Goal: Information Seeking & Learning: Learn about a topic

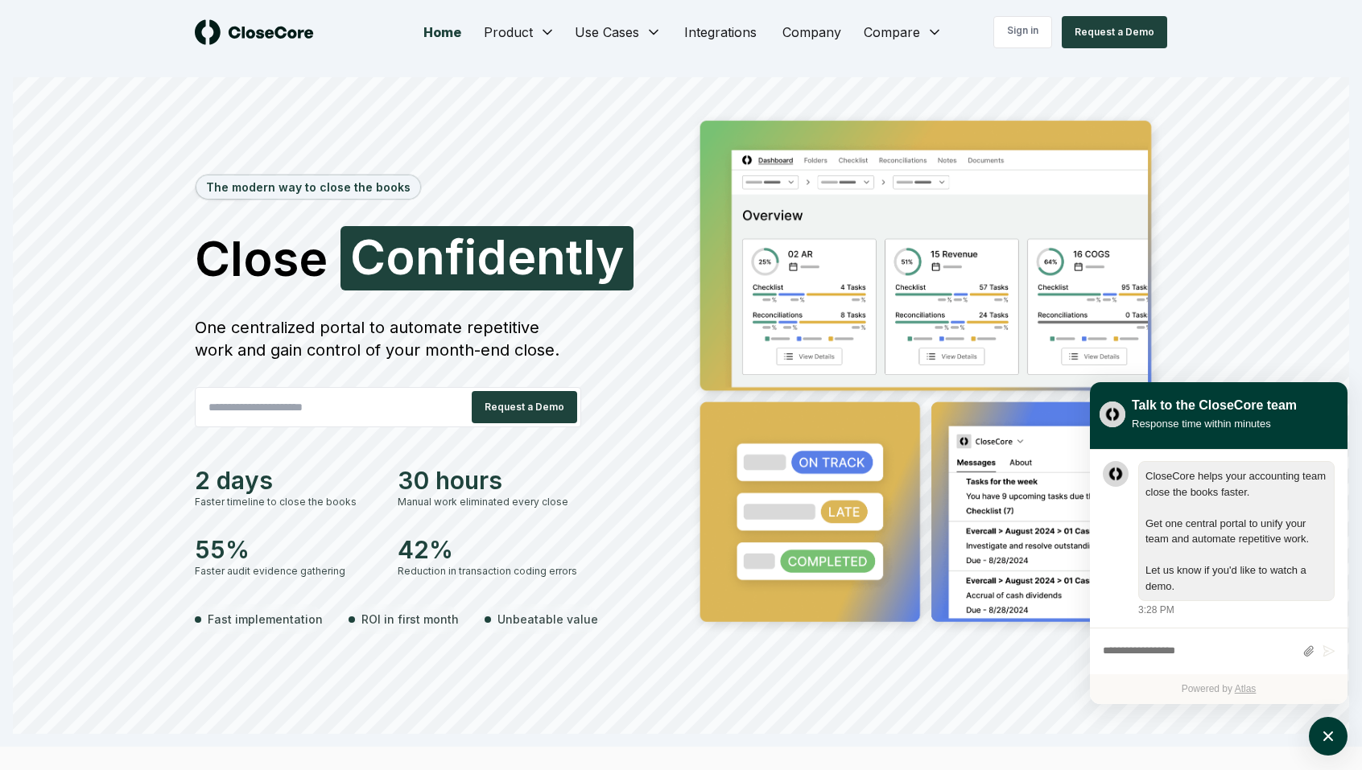
click at [529, 56] on div "Home Product Use Cases Integrations Company Compare Sign in Request a Demo" at bounding box center [681, 32] width 1127 height 64
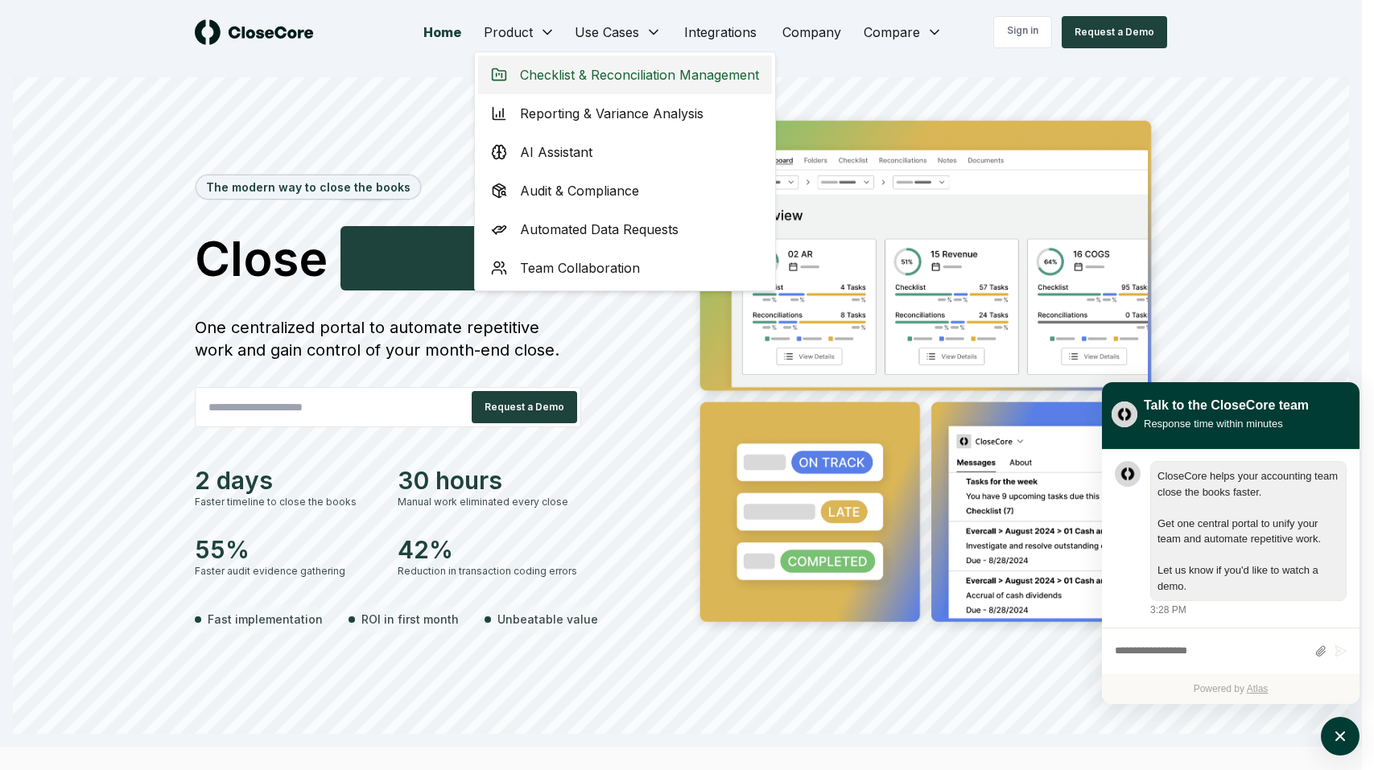
click at [576, 68] on span "Checklist & Reconciliation Management" at bounding box center [639, 74] width 239 height 19
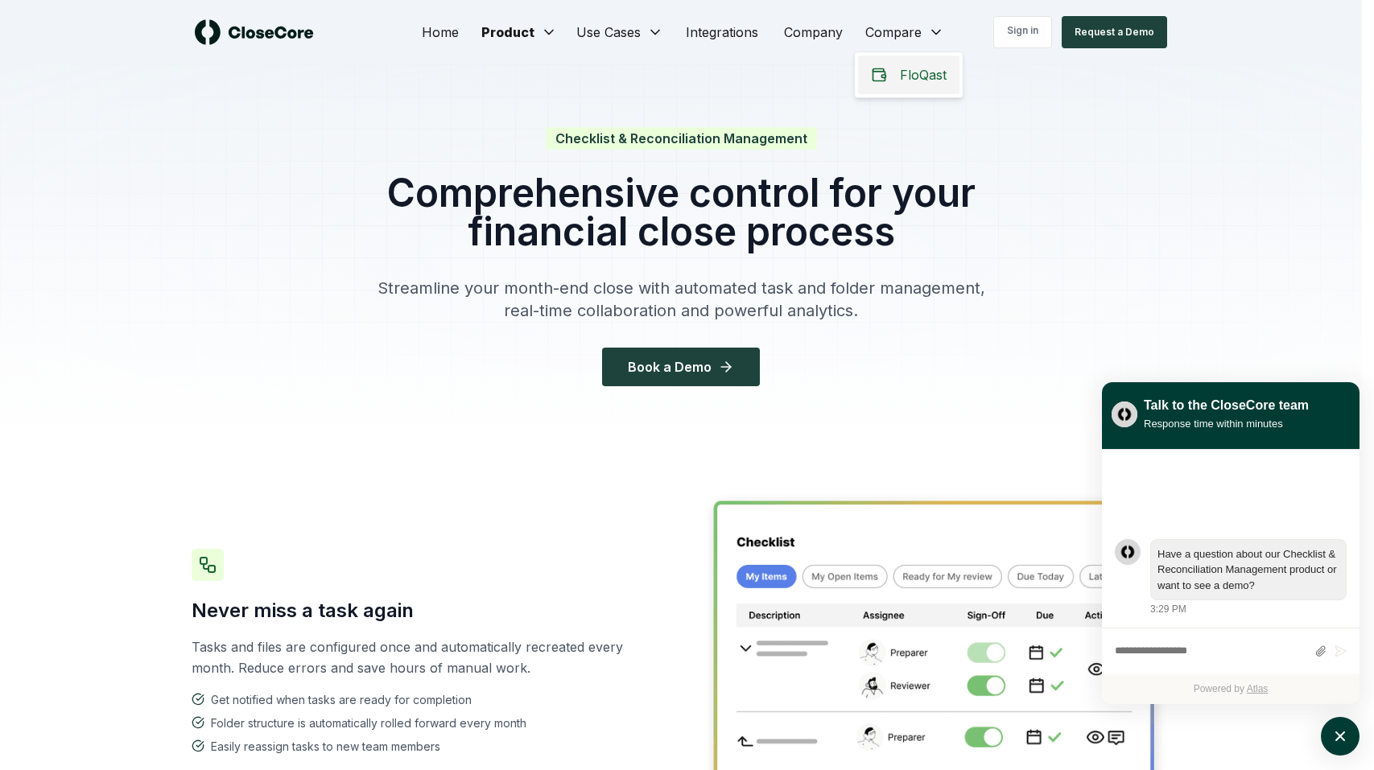
click at [887, 67] on div "FloQast" at bounding box center [908, 75] width 101 height 39
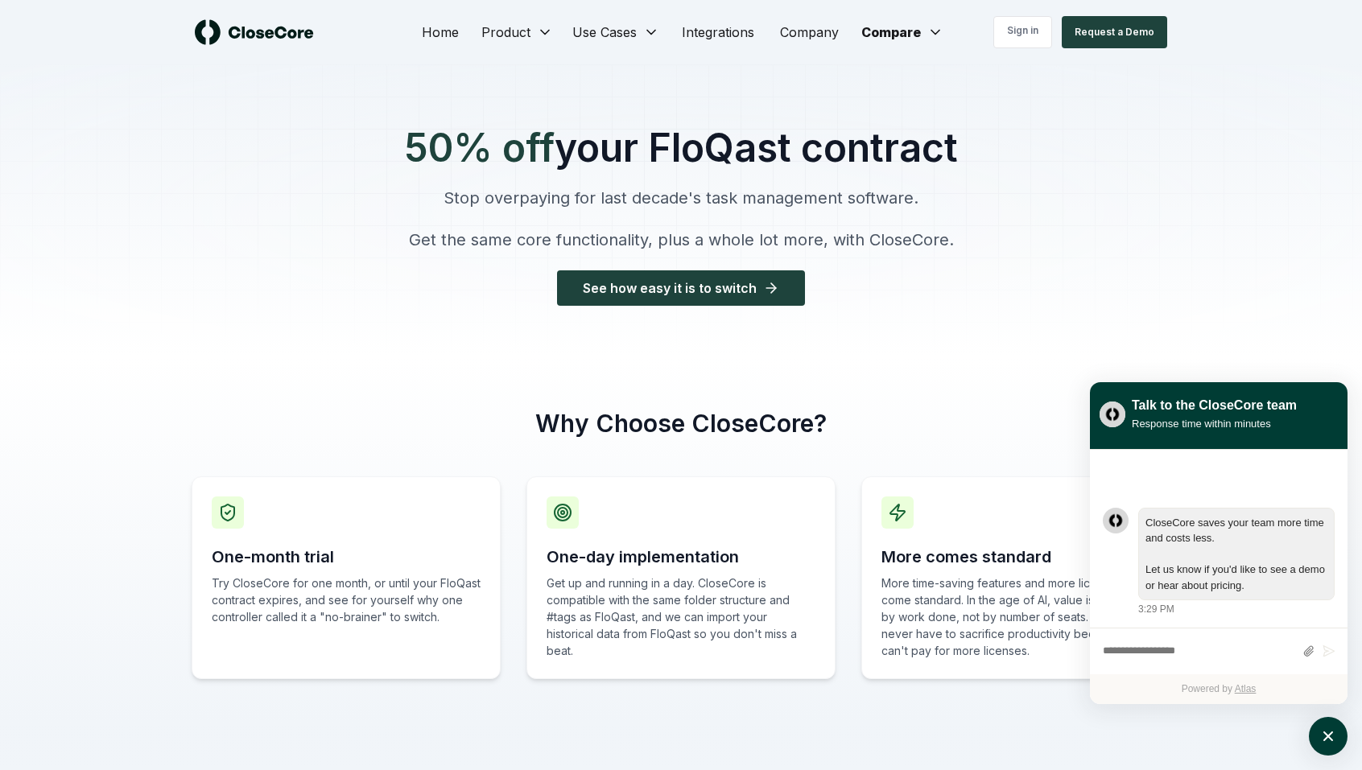
click at [197, 217] on div at bounding box center [681, 210] width 1362 height 293
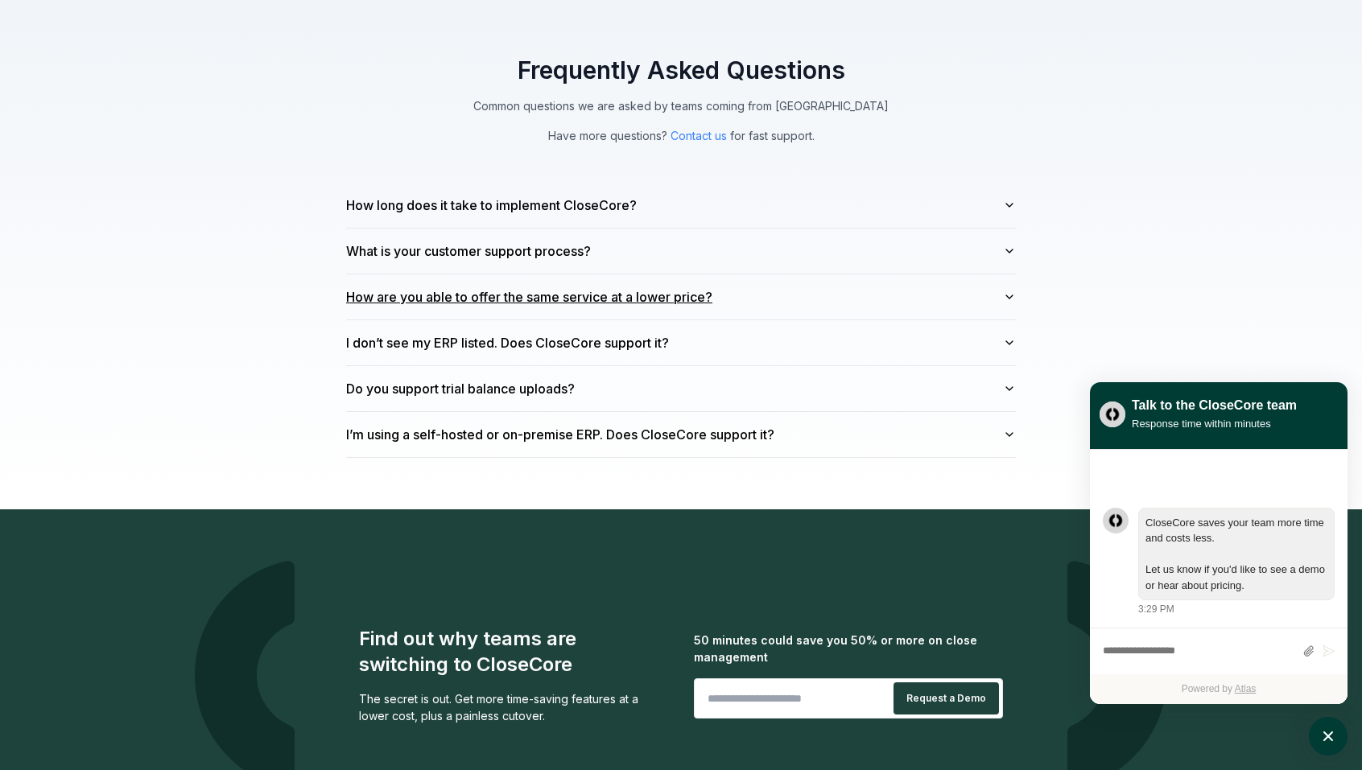
scroll to position [4332, 0]
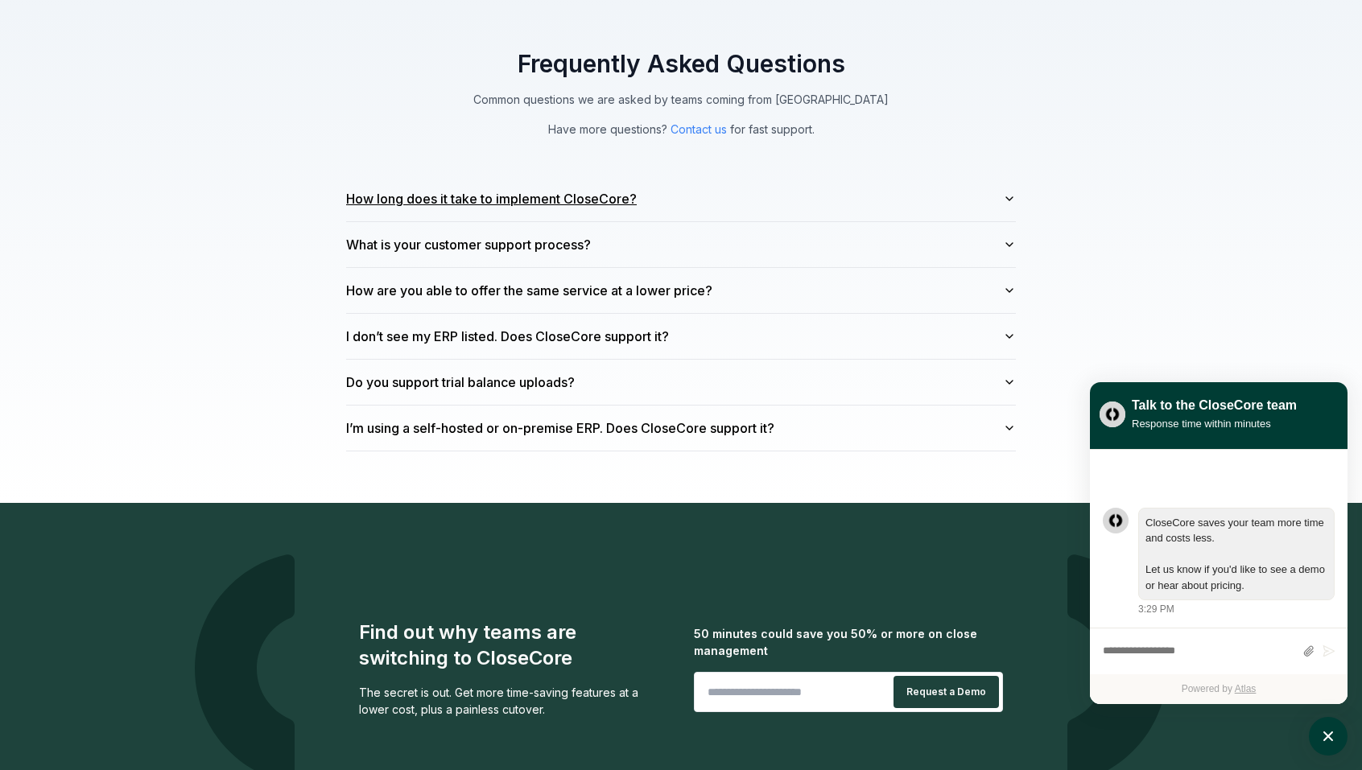
click at [667, 198] on button "How long does it take to implement CloseCore?" at bounding box center [681, 198] width 670 height 45
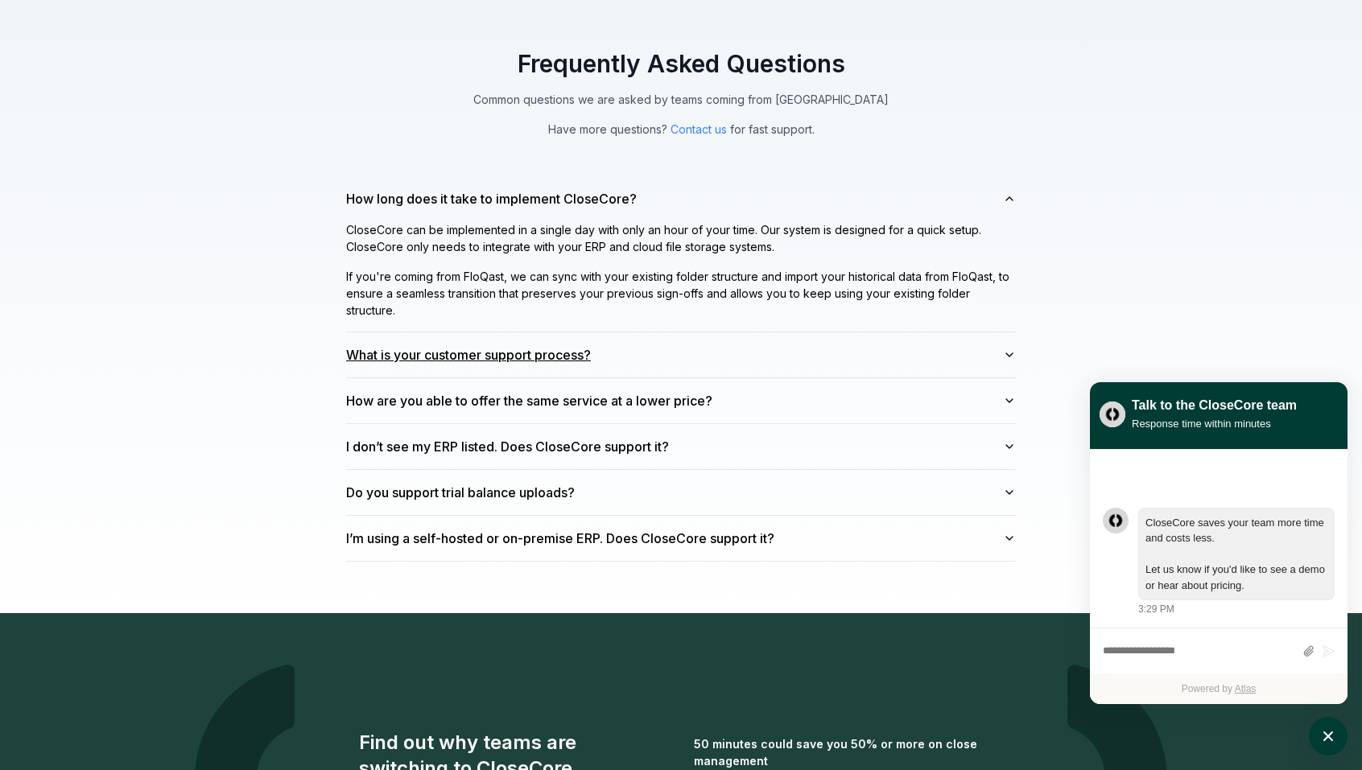
click at [660, 349] on button "What is your customer support process?" at bounding box center [681, 355] width 670 height 45
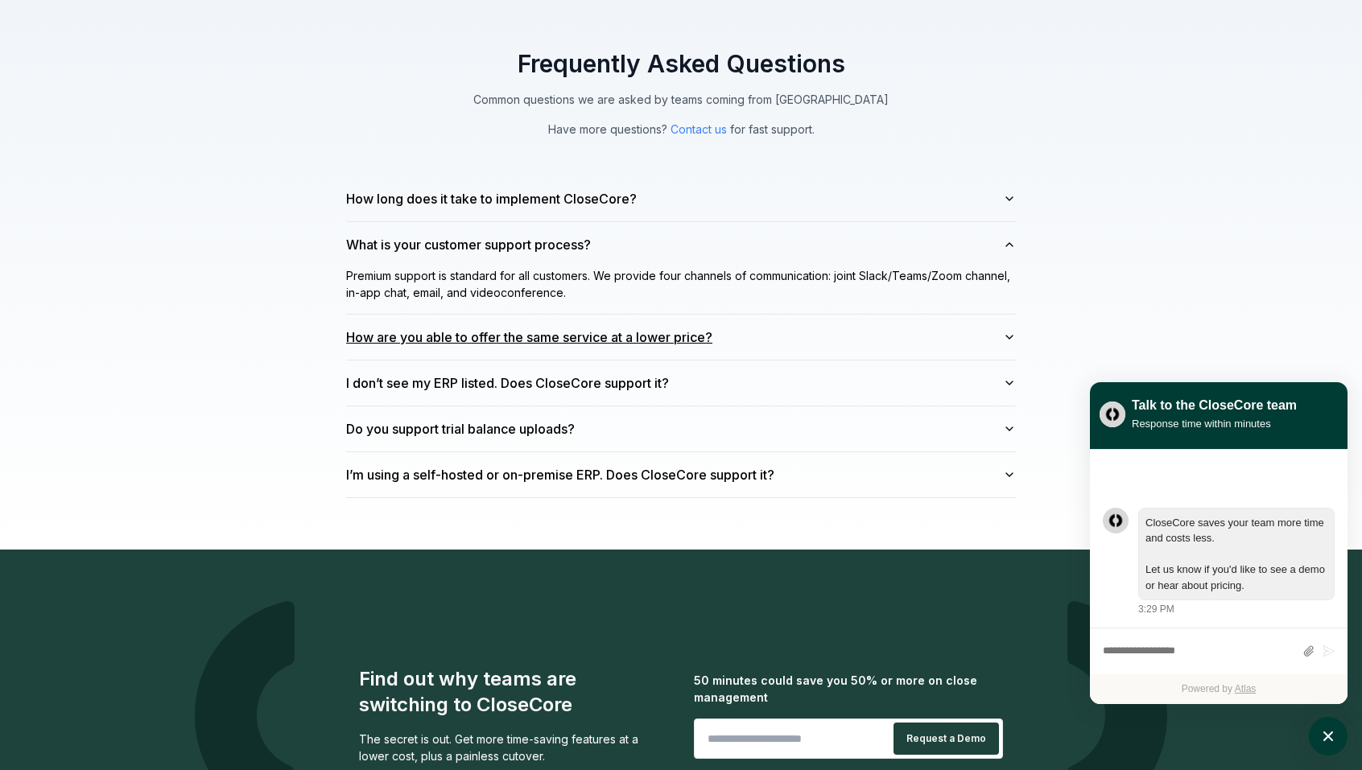
click at [759, 326] on button "How are you able to offer the same service at a lower price?" at bounding box center [681, 337] width 670 height 45
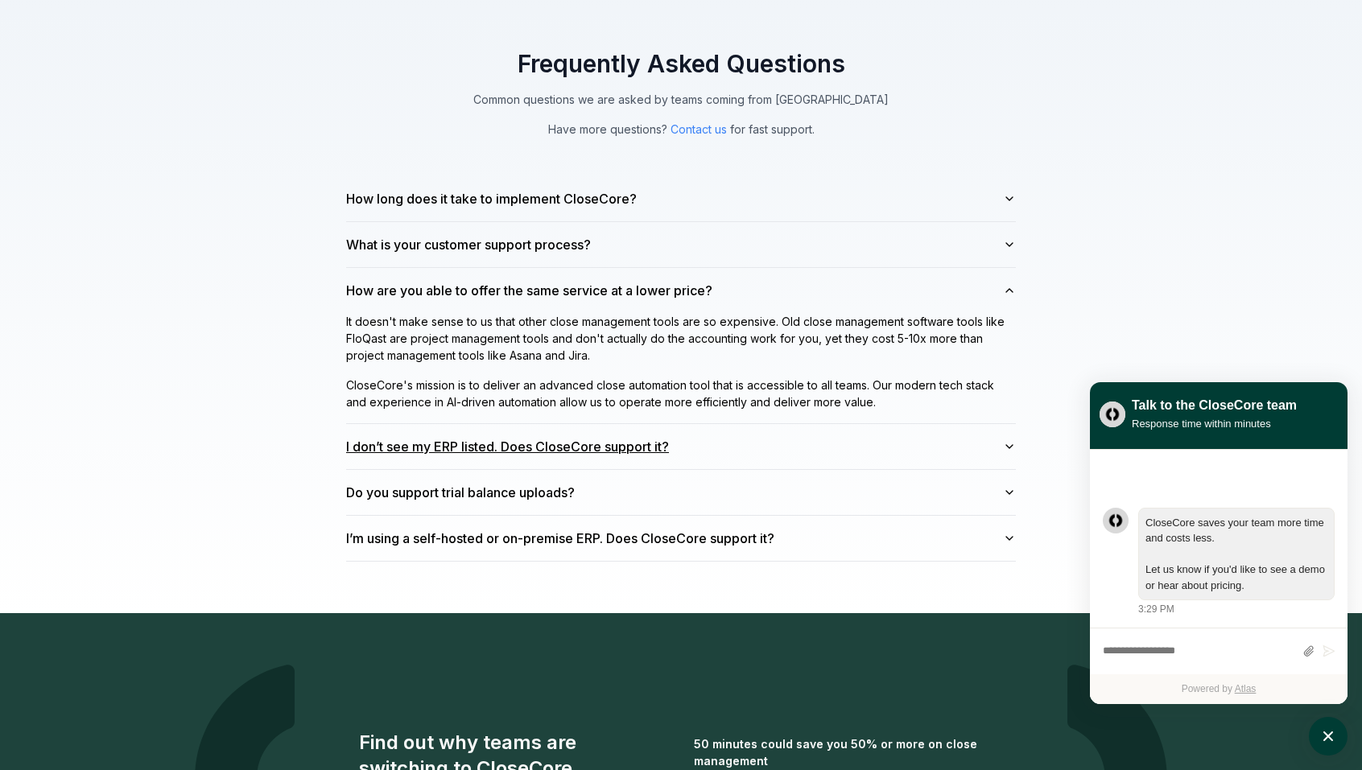
click at [765, 424] on button "I don’t see my ERP listed. Does CloseCore support it?" at bounding box center [681, 446] width 670 height 45
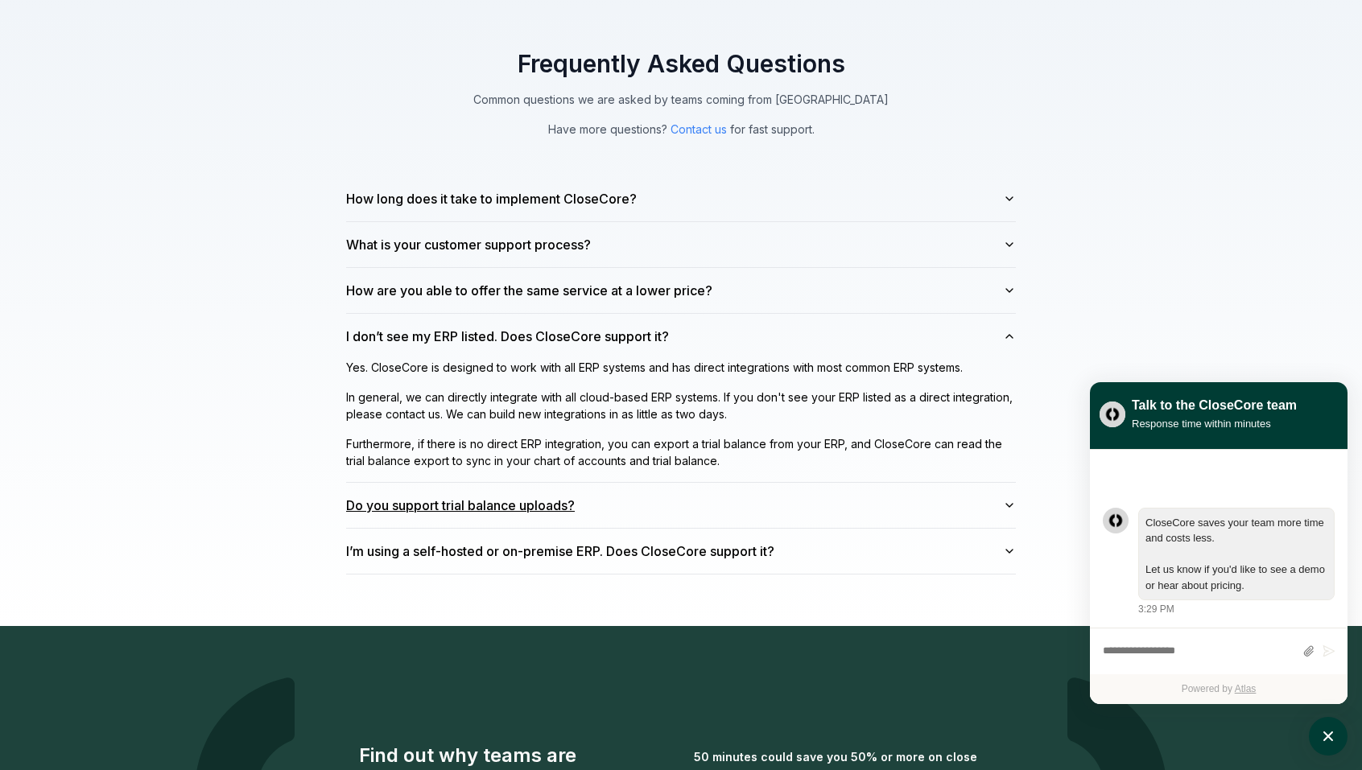
click at [787, 485] on button "Do you support trial balance uploads?" at bounding box center [681, 505] width 670 height 45
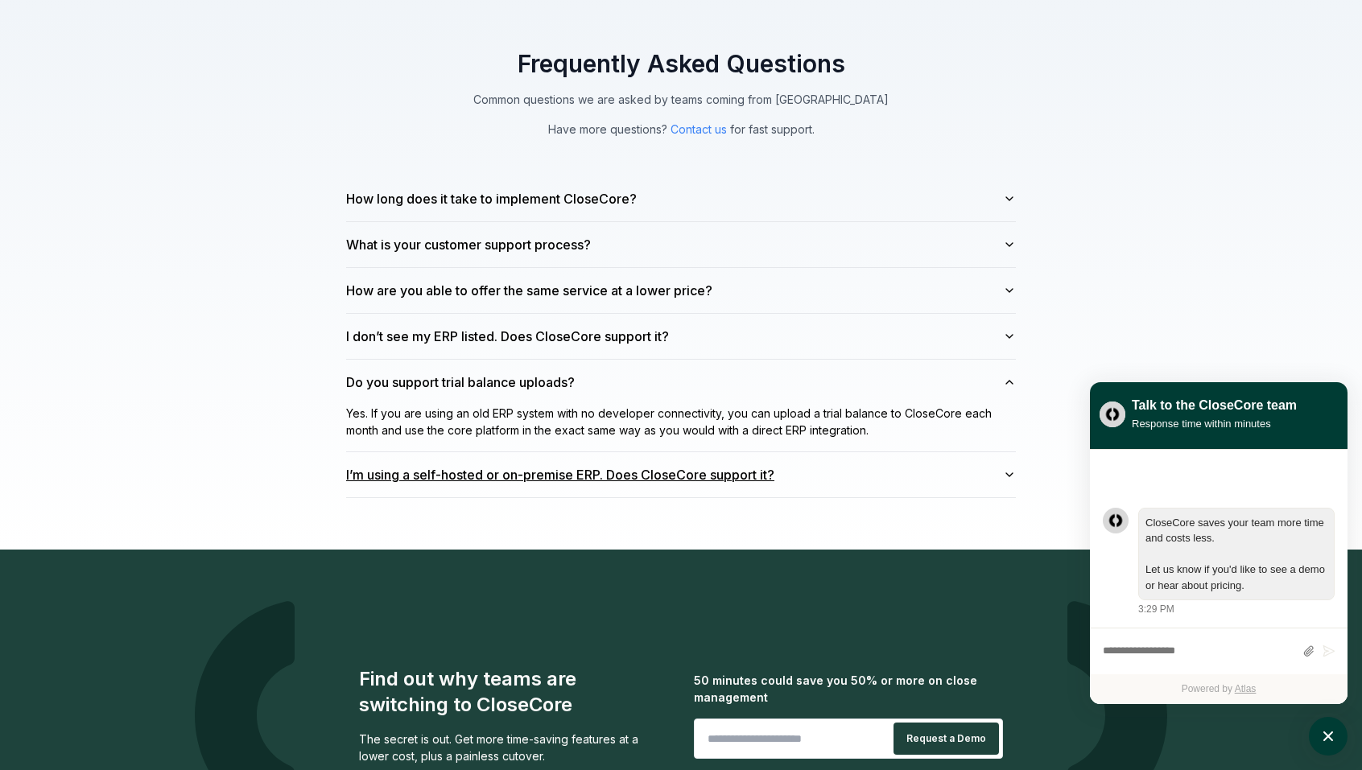
click at [835, 480] on button "I’m using a self-hosted or on-premise ERP. Does CloseCore support it?" at bounding box center [681, 474] width 670 height 45
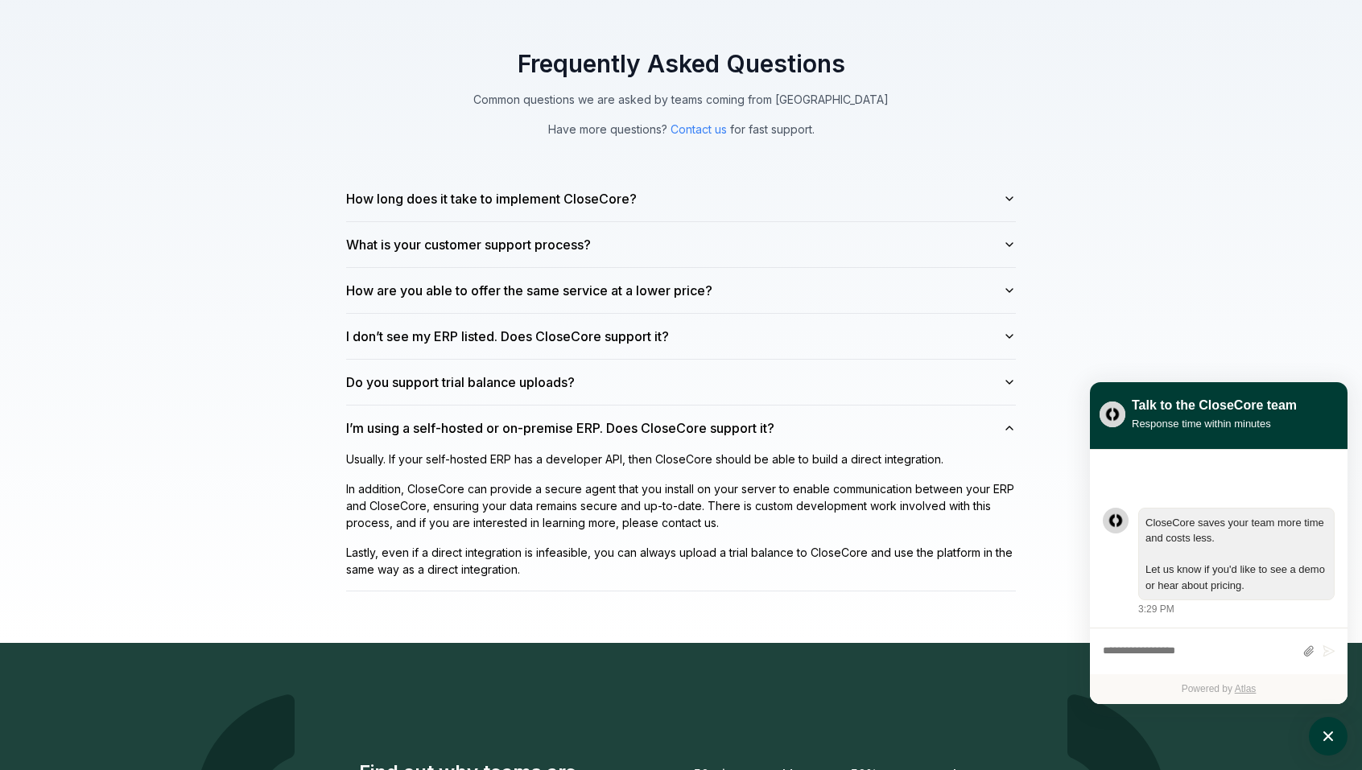
click at [190, 361] on div "Frequently Asked Questions Common questions we are asked by teams coming from F…" at bounding box center [681, 321] width 1362 height 646
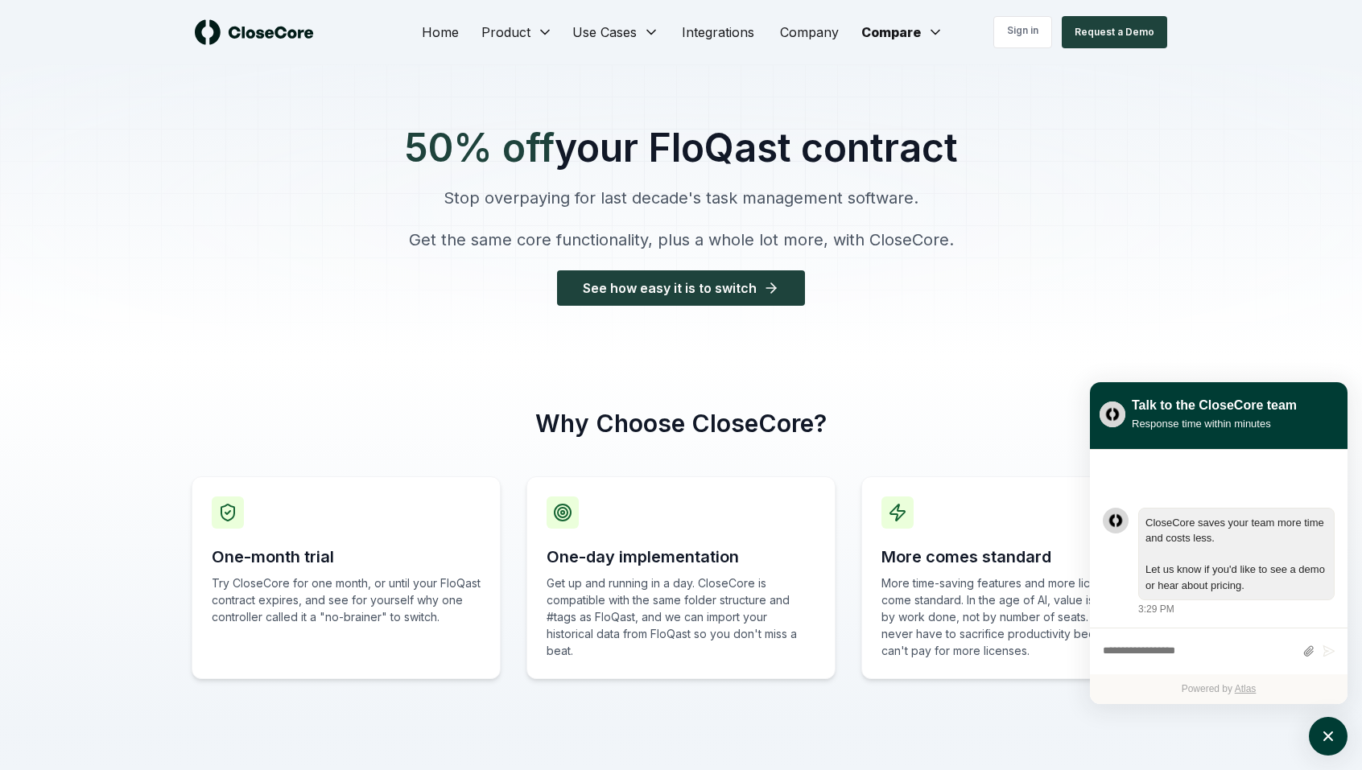
scroll to position [1, 0]
click at [199, 223] on div at bounding box center [681, 210] width 1362 height 293
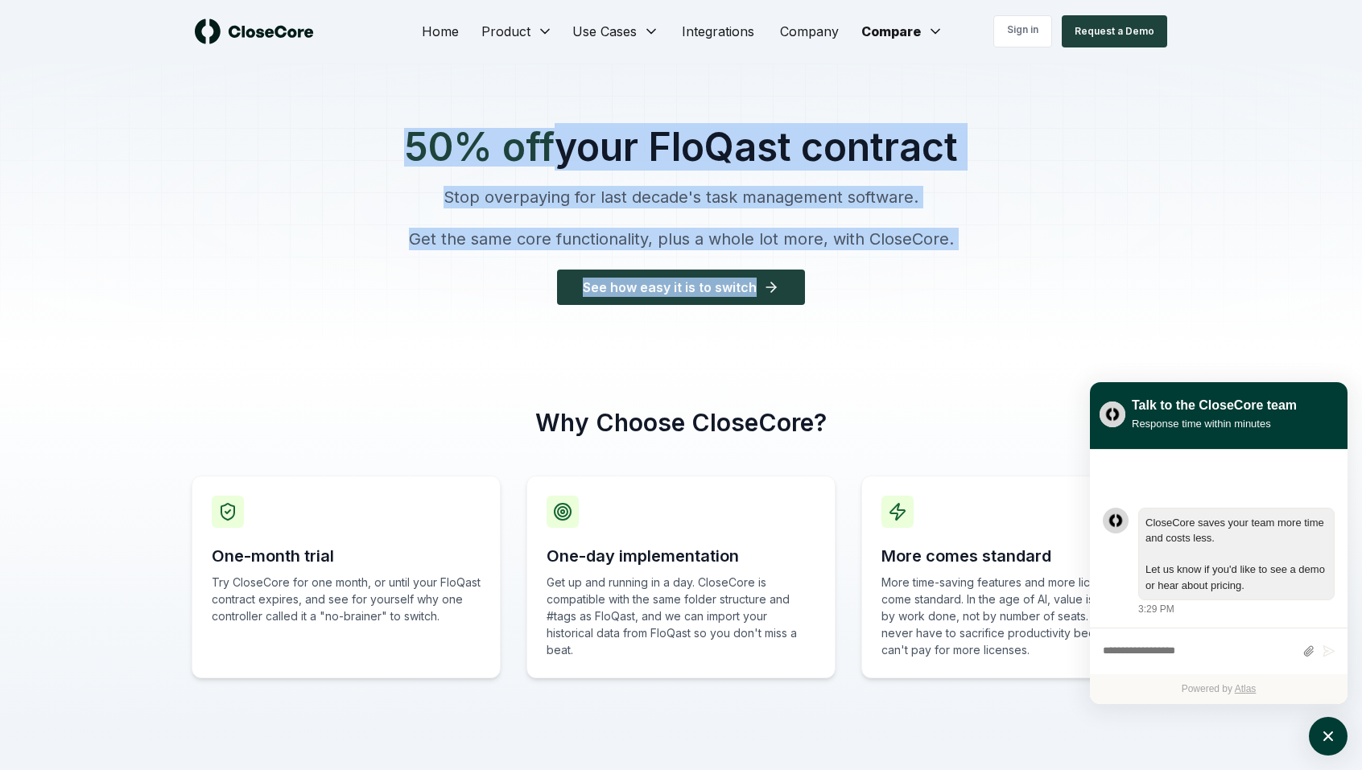
drag, startPoint x: 672, startPoint y: 215, endPoint x: 937, endPoint y: 250, distance: 267.2
click at [923, 256] on div "50% off your FloQast contract Stop overpaying for last decade's task management…" at bounding box center [681, 210] width 1362 height 293
click at [944, 244] on p "Get the same core functionality, plus a whole lot more, with CloseCore." at bounding box center [681, 239] width 554 height 23
drag, startPoint x: 379, startPoint y: 152, endPoint x: 895, endPoint y: 248, distance: 524.9
click at [895, 248] on div "50% off your FloQast contract Stop overpaying for last decade's task management…" at bounding box center [680, 210] width 605 height 293
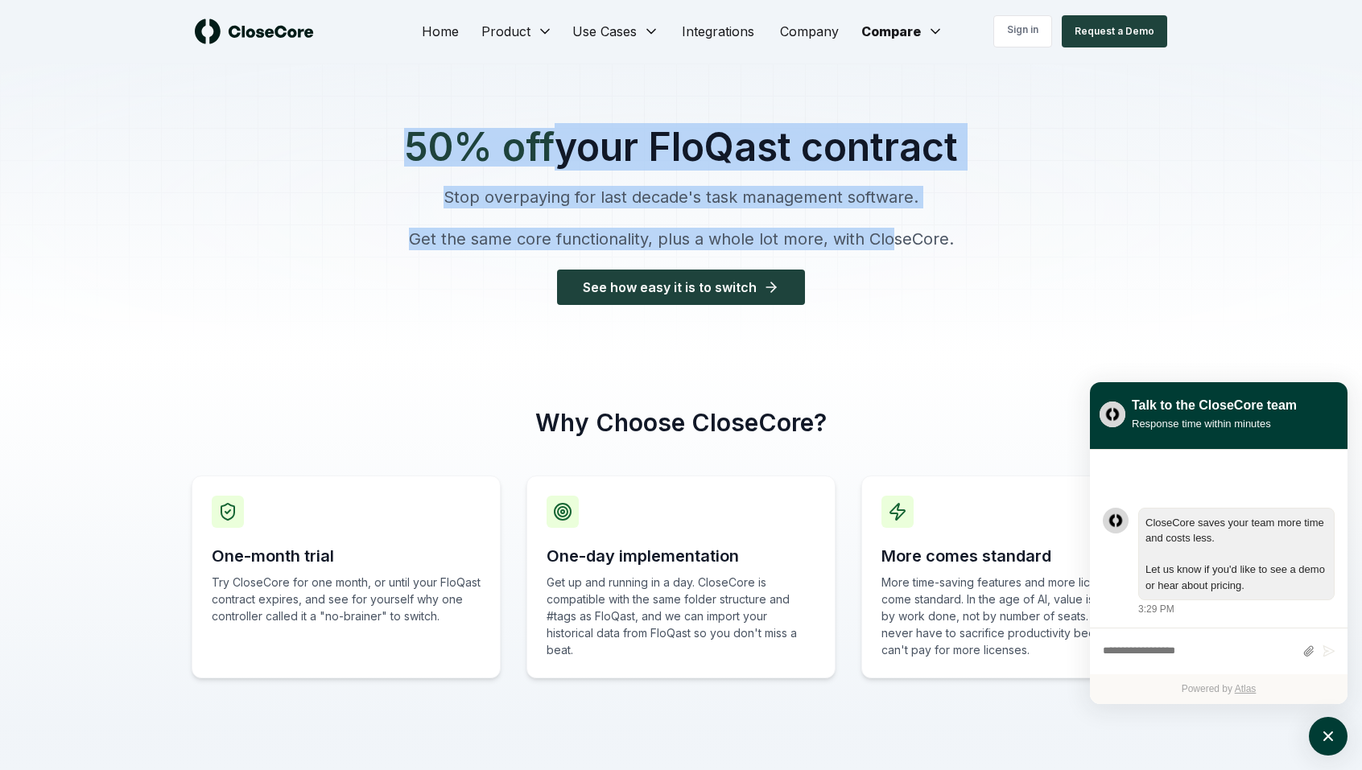
click at [895, 248] on p "Get the same core functionality, plus a whole lot more, with CloseCore." at bounding box center [681, 239] width 554 height 23
